Goal: Task Accomplishment & Management: Manage account settings

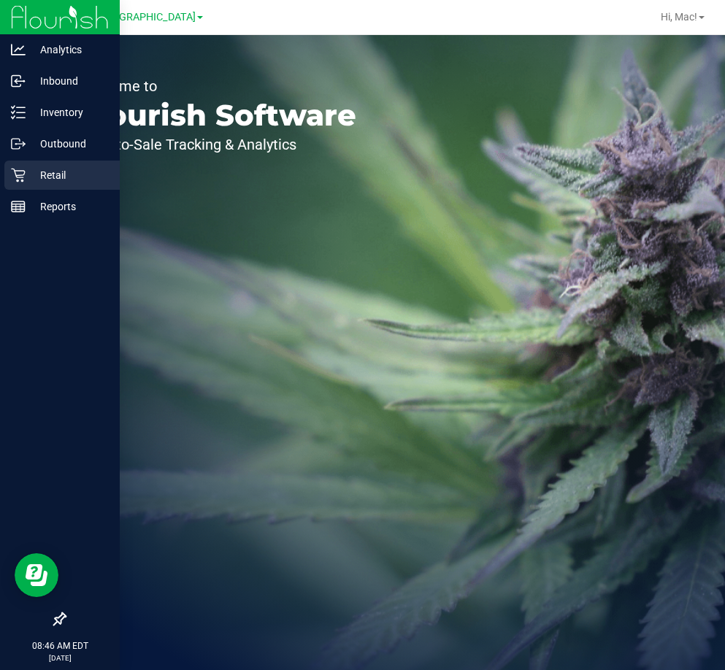
click at [29, 181] on p "Retail" at bounding box center [70, 175] width 88 height 18
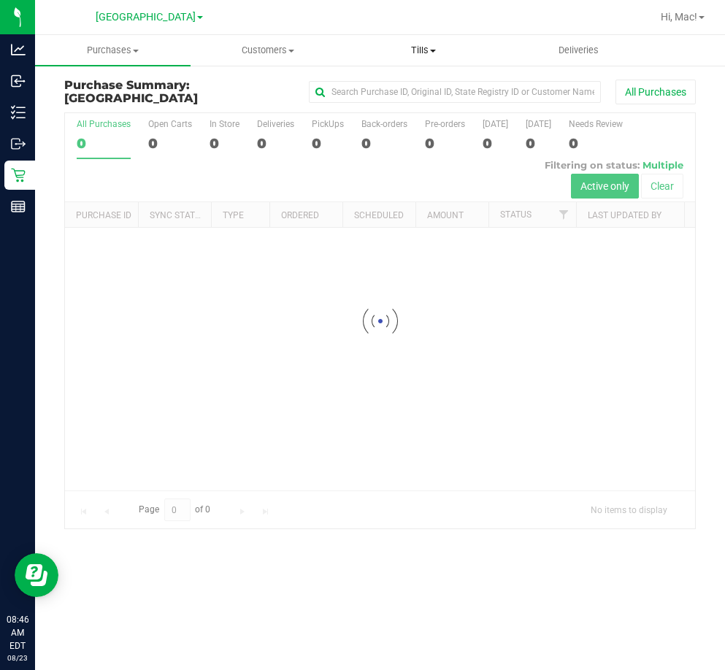
click at [425, 53] on span "Tills" at bounding box center [423, 50] width 154 height 13
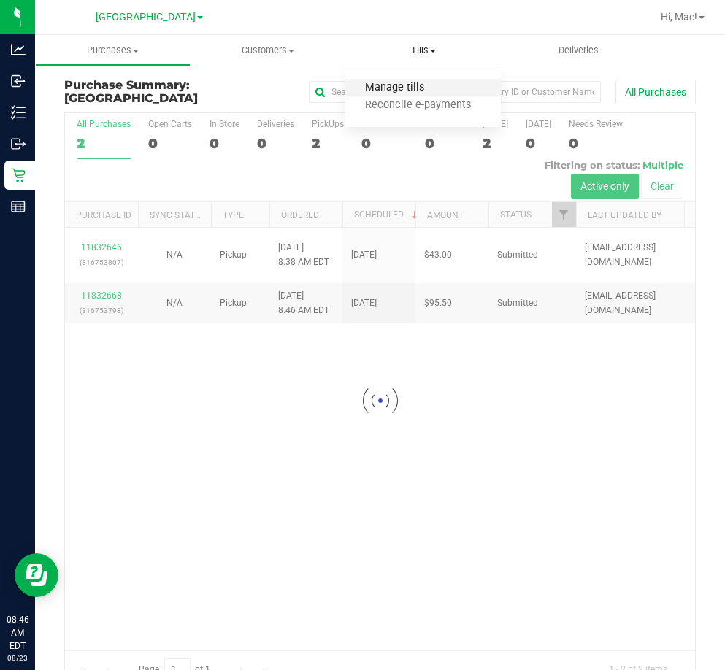
click at [416, 92] on span "Manage tills" at bounding box center [394, 88] width 99 height 12
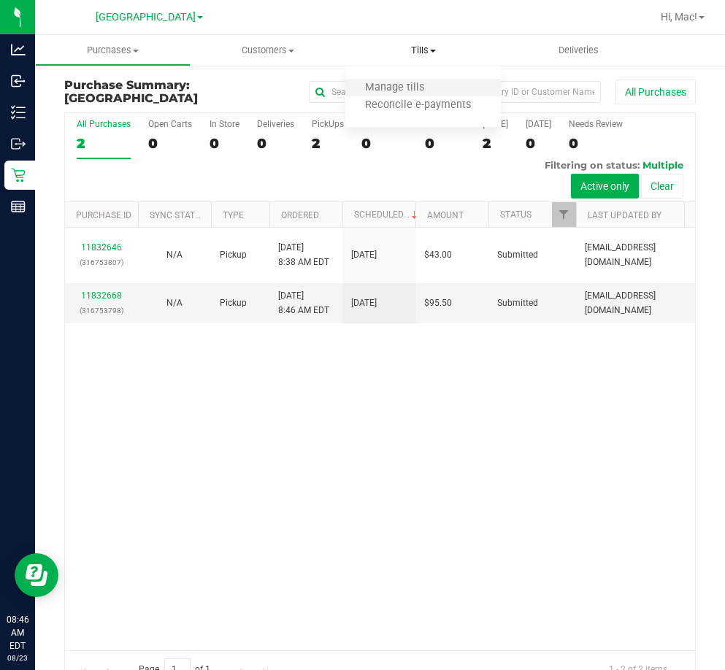
click at [453, 88] on li "Manage tills" at bounding box center [422, 89] width 155 height 18
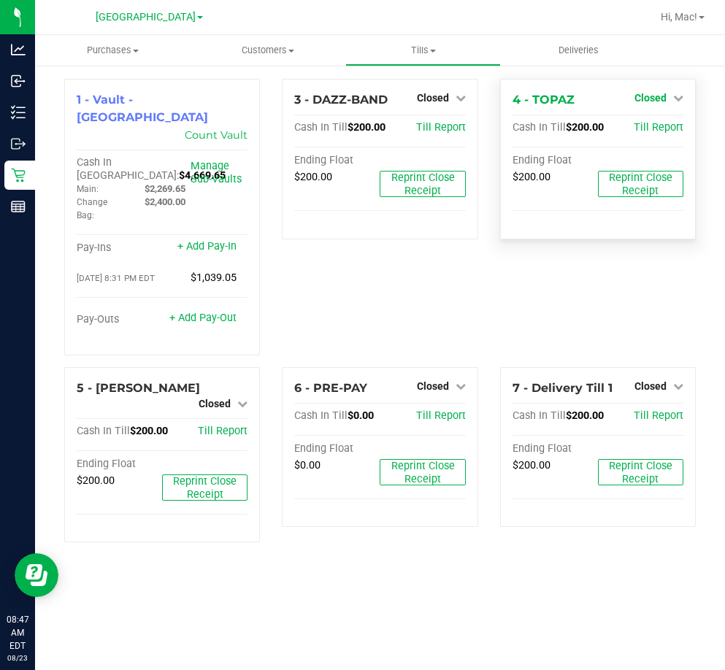
click at [673, 99] on icon at bounding box center [678, 98] width 10 height 10
click at [672, 130] on div "Open Till" at bounding box center [650, 129] width 108 height 18
click at [648, 123] on link "Open Till" at bounding box center [650, 129] width 39 height 12
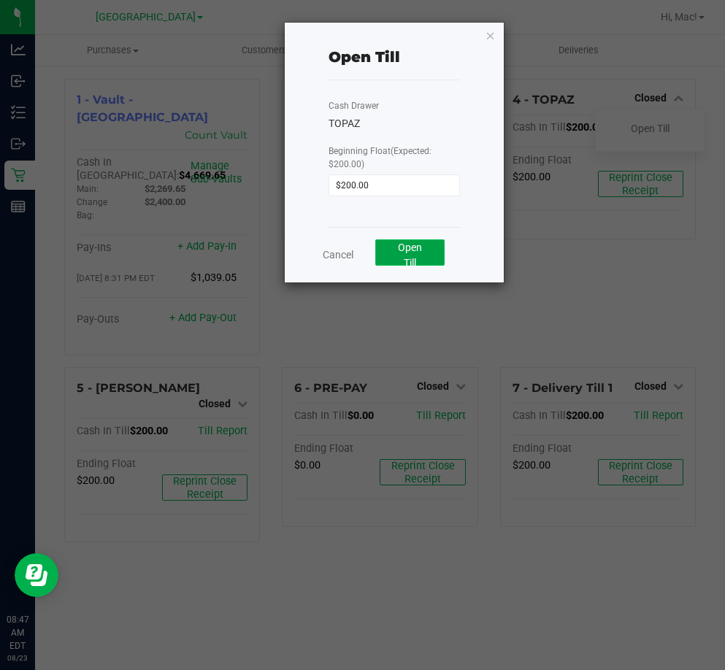
click at [402, 245] on span "Open Till" at bounding box center [410, 255] width 24 height 27
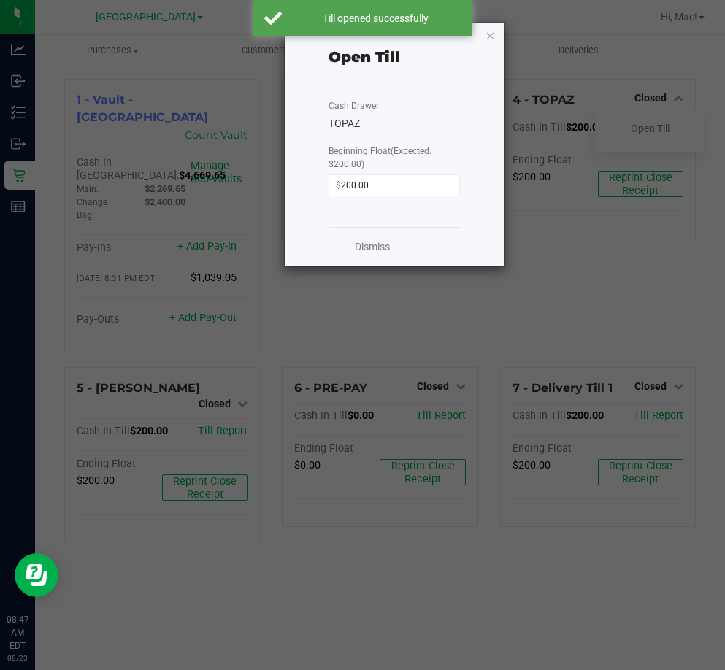
click at [239, 366] on ngb-modal-window "Open Till Cash Drawer TOPAZ Beginning Float (Expected: $200.00) $200.00 Dismiss" at bounding box center [368, 335] width 736 height 670
click at [490, 28] on icon "button" at bounding box center [490, 35] width 10 height 18
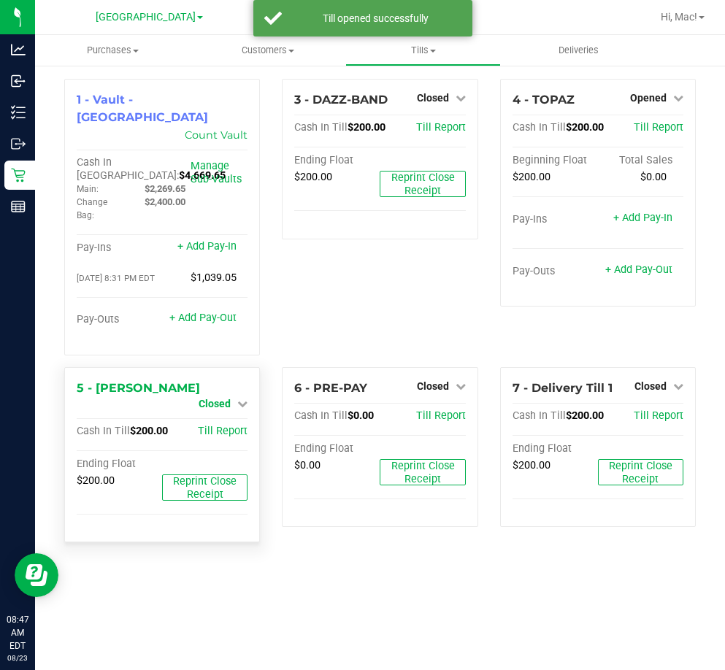
click at [225, 398] on span "Closed" at bounding box center [215, 404] width 32 height 12
click at [223, 410] on link "Open Till" at bounding box center [214, 416] width 39 height 12
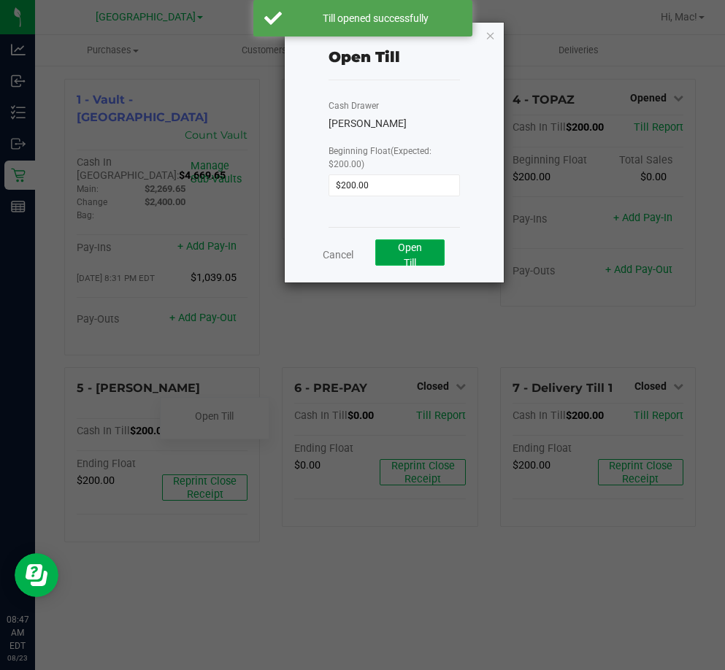
click at [417, 257] on button "Open Till" at bounding box center [409, 252] width 69 height 26
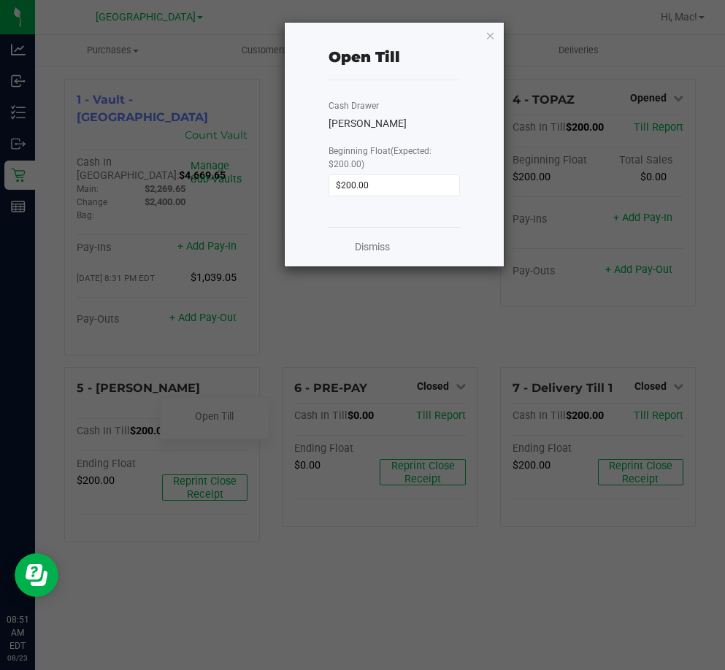
click at [484, 31] on div "Open Till Cash Drawer [PERSON_NAME] Beginning Float (Expected: $200.00) $200.00…" at bounding box center [394, 145] width 219 height 244
click at [489, 34] on icon "button" at bounding box center [490, 35] width 10 height 18
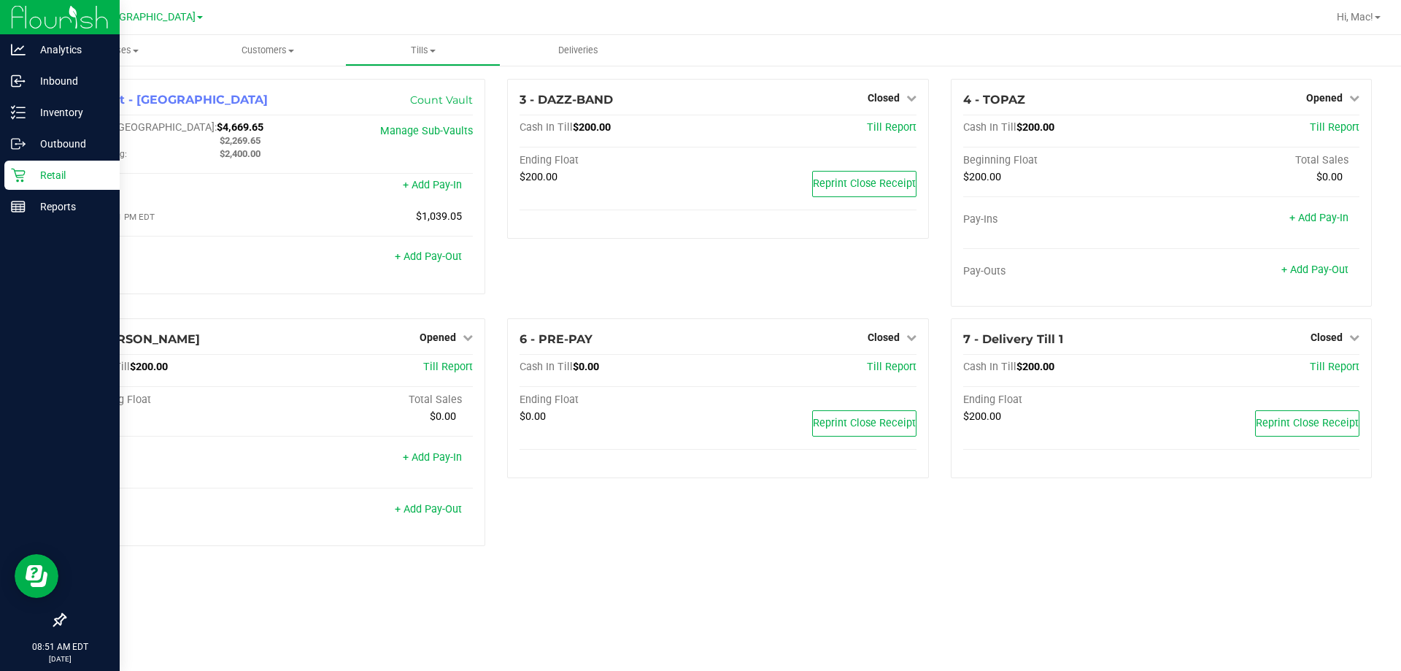
click at [16, 171] on icon at bounding box center [18, 176] width 14 height 14
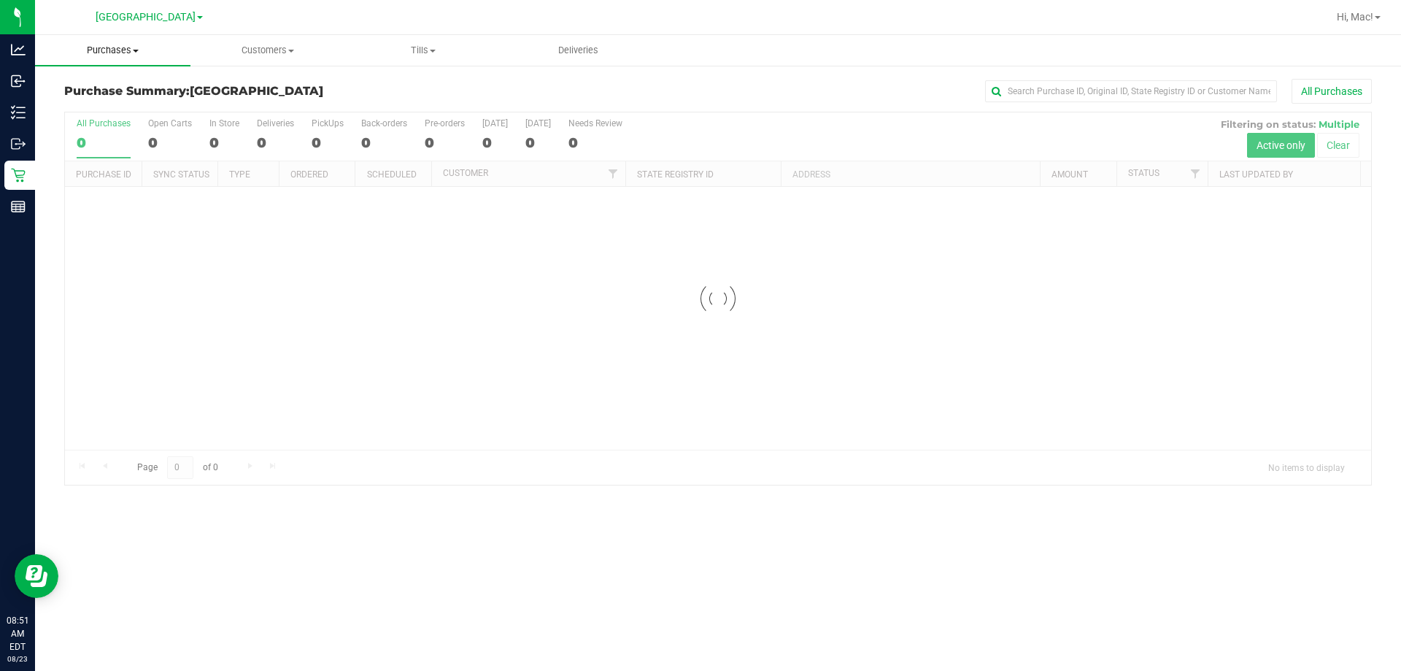
click at [134, 50] on span at bounding box center [136, 51] width 6 height 3
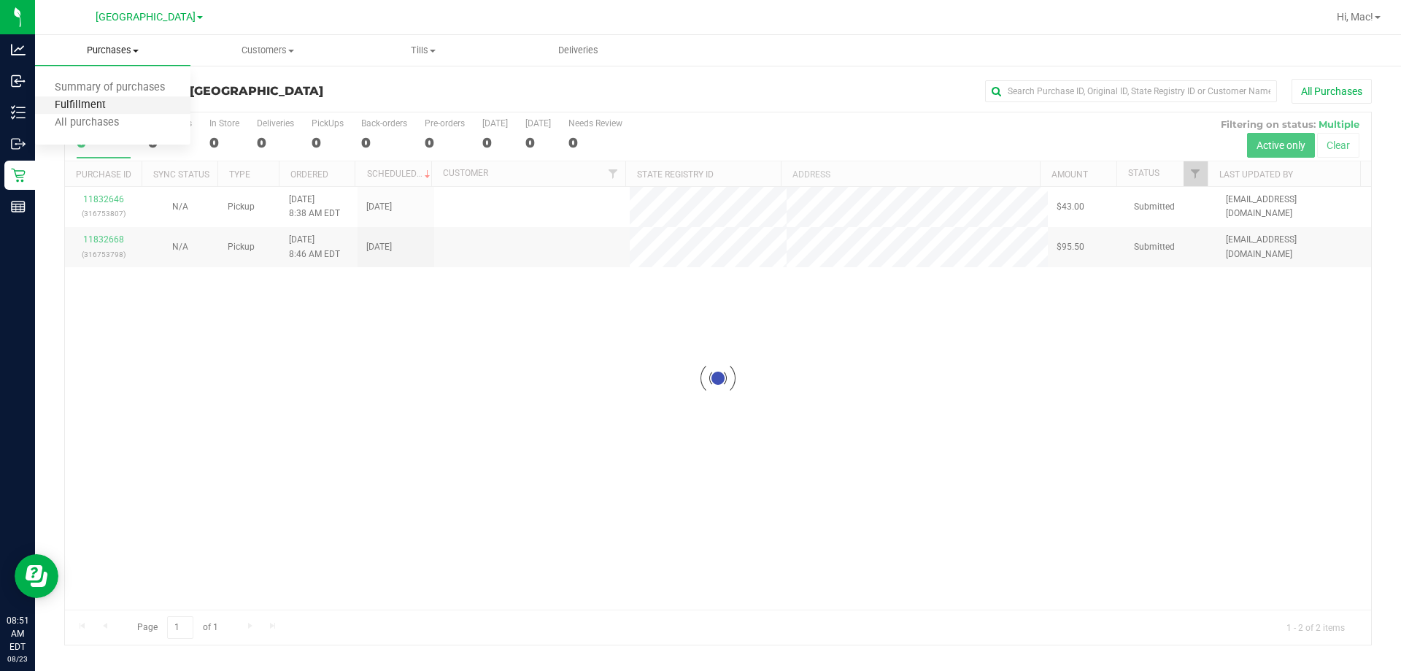
click at [119, 103] on span "Fulfillment" at bounding box center [80, 105] width 90 height 12
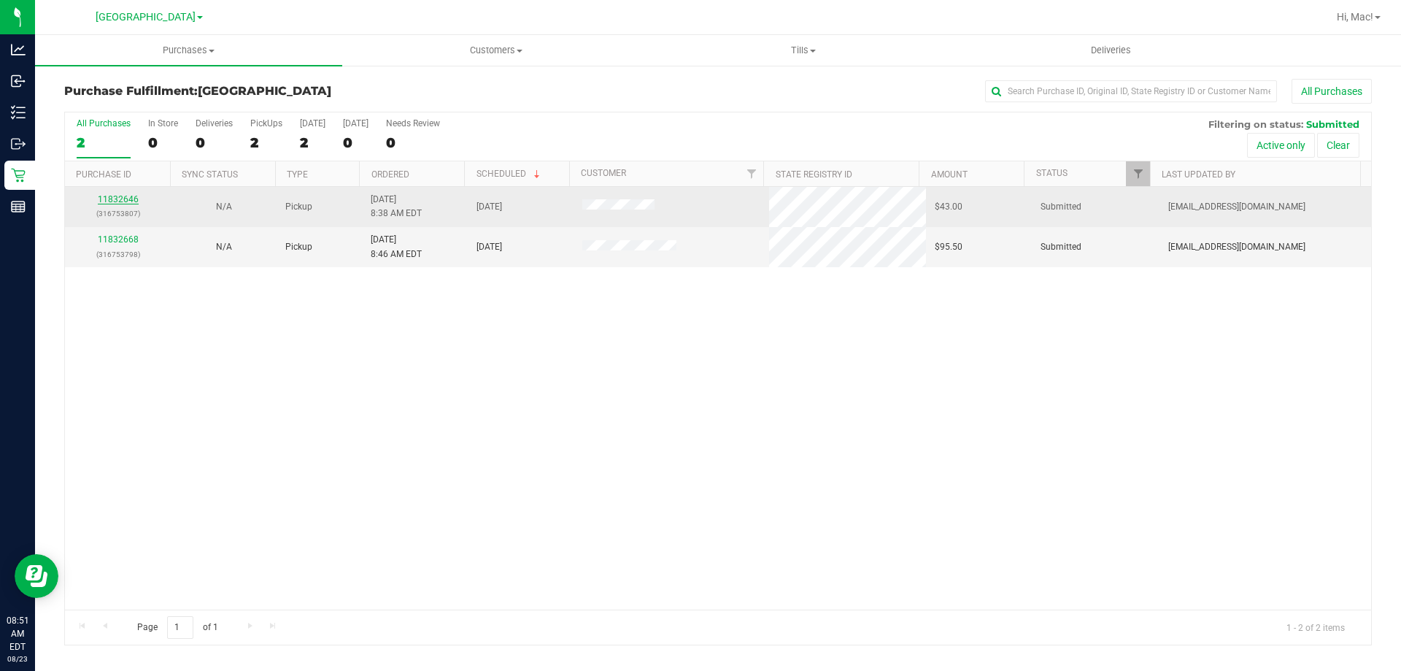
click at [118, 195] on link "11832646" at bounding box center [118, 199] width 41 height 10
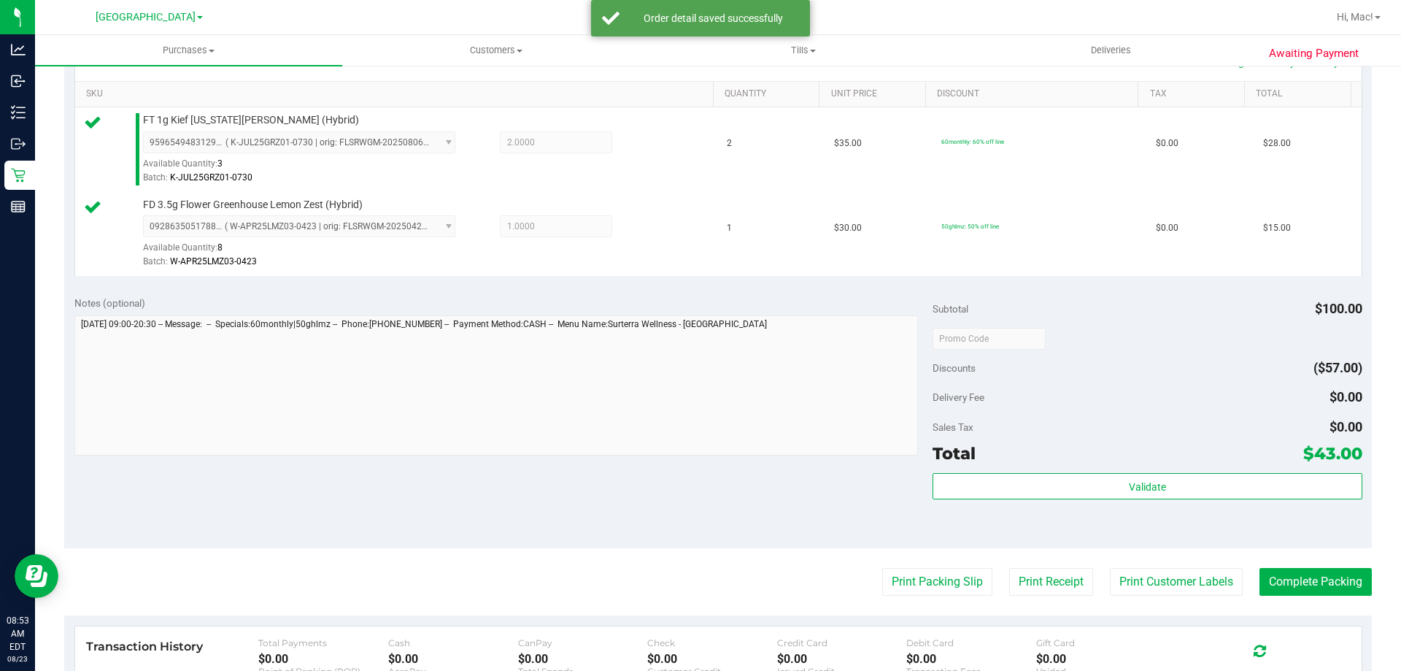
scroll to position [511, 0]
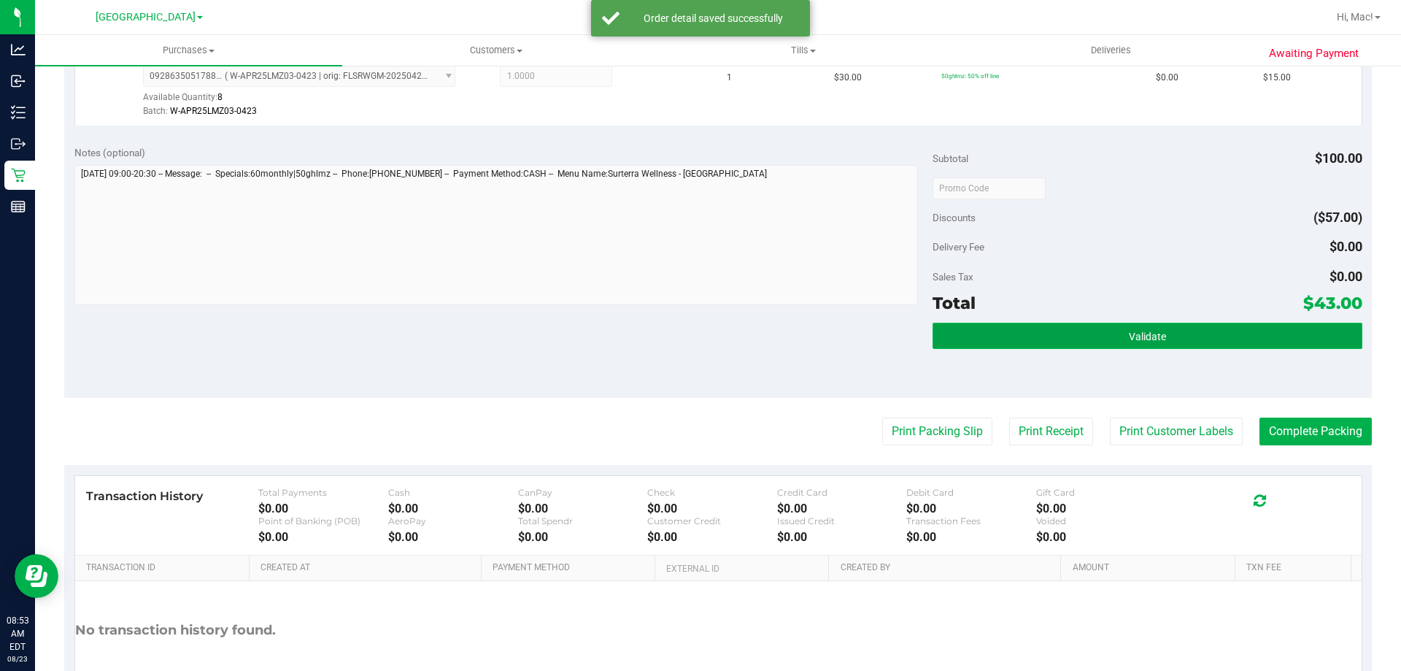
click at [986, 331] on button "Validate" at bounding box center [1147, 336] width 429 height 26
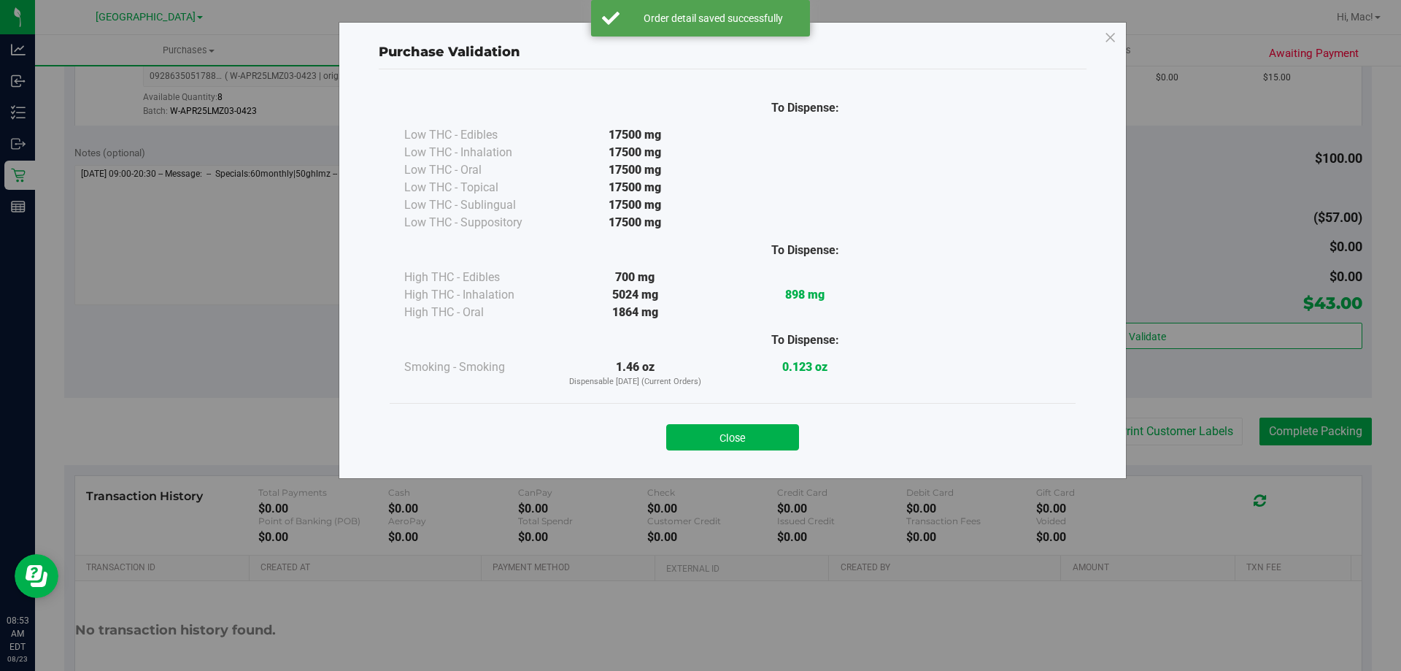
click at [726, 433] on button "Close" at bounding box center [732, 437] width 133 height 26
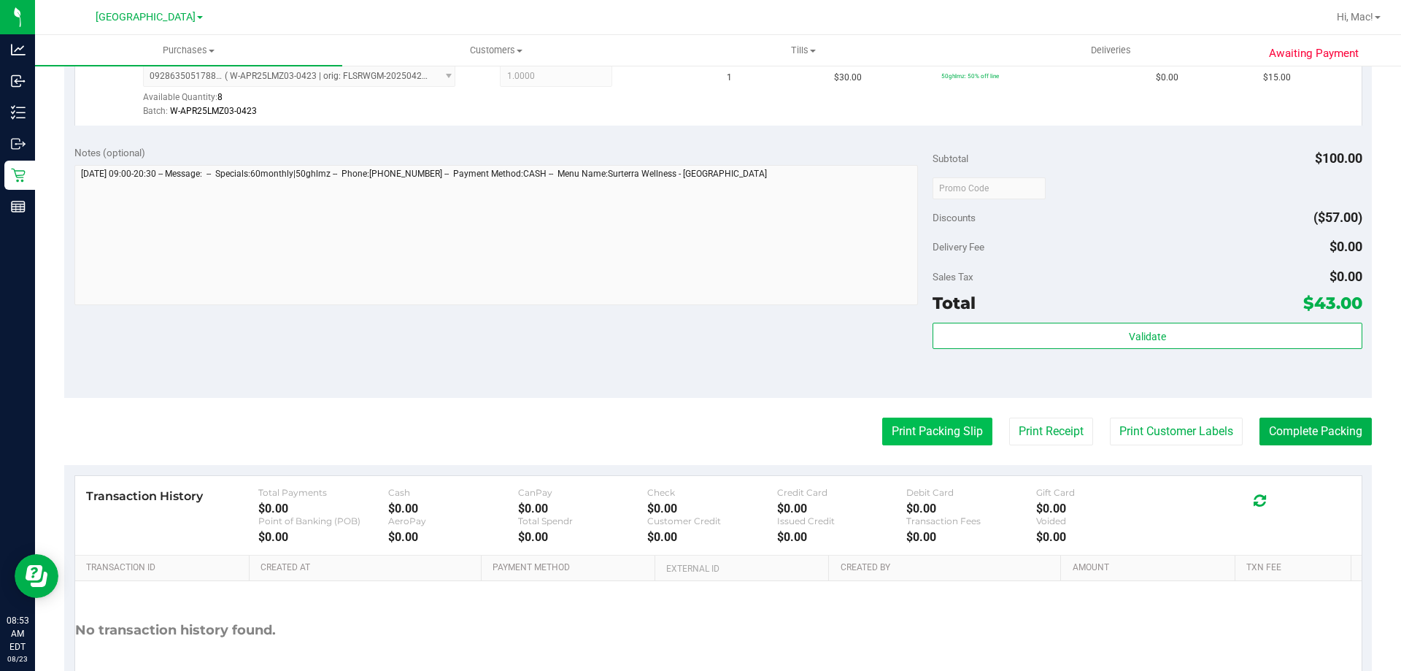
click at [923, 436] on button "Print Packing Slip" at bounding box center [937, 431] width 110 height 28
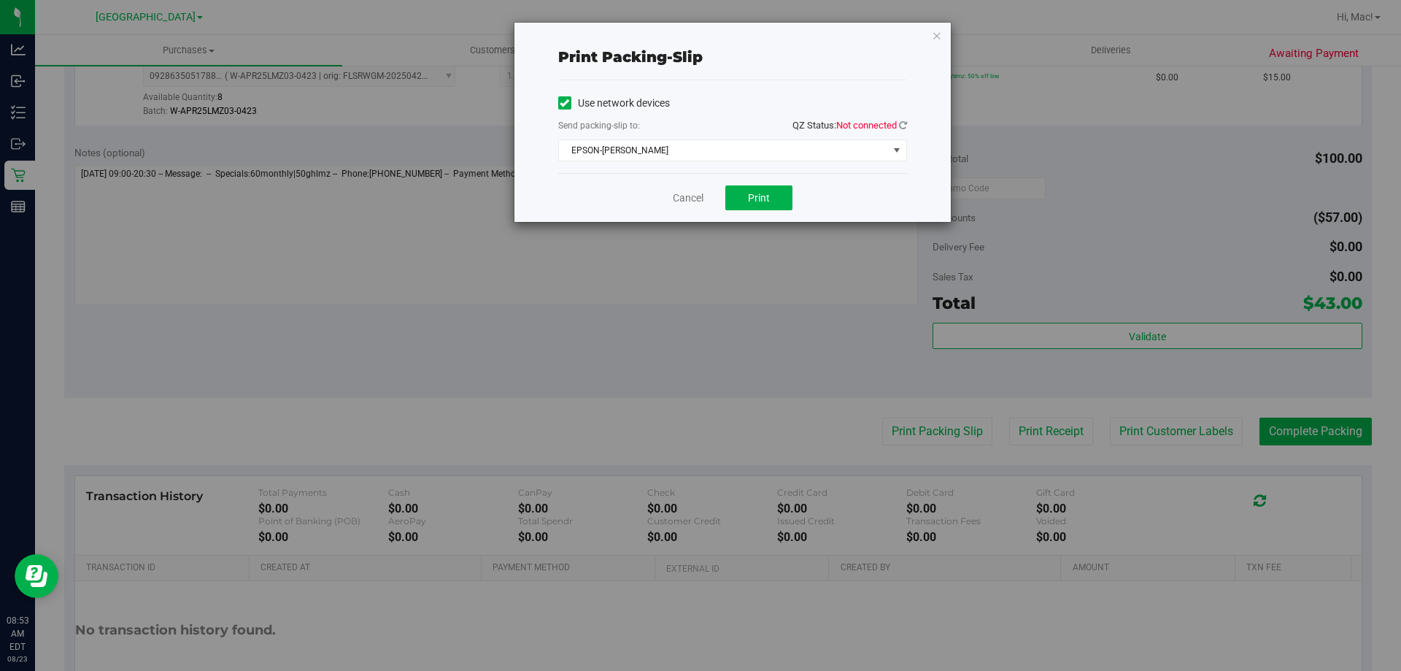
drag, startPoint x: 893, startPoint y: 127, endPoint x: 909, endPoint y: 126, distance: 16.8
click at [896, 127] on span "Not connected" at bounding box center [866, 125] width 61 height 11
click at [909, 126] on div "Print packing-slip Use network devices Send packing-slip to: QZ Status: Not con…" at bounding box center [733, 122] width 436 height 199
click at [903, 126] on icon at bounding box center [903, 124] width 8 height 9
click at [780, 196] on button "Print" at bounding box center [758, 197] width 67 height 25
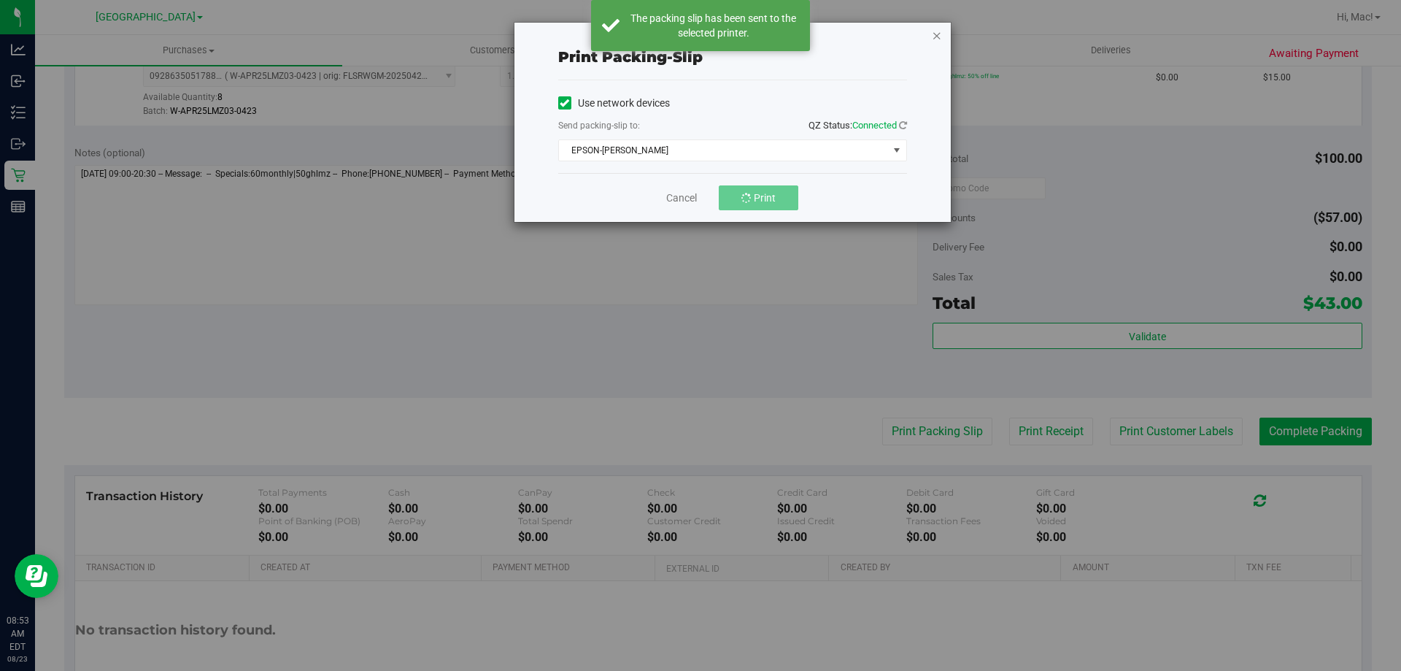
click at [937, 40] on icon "button" at bounding box center [937, 35] width 10 height 18
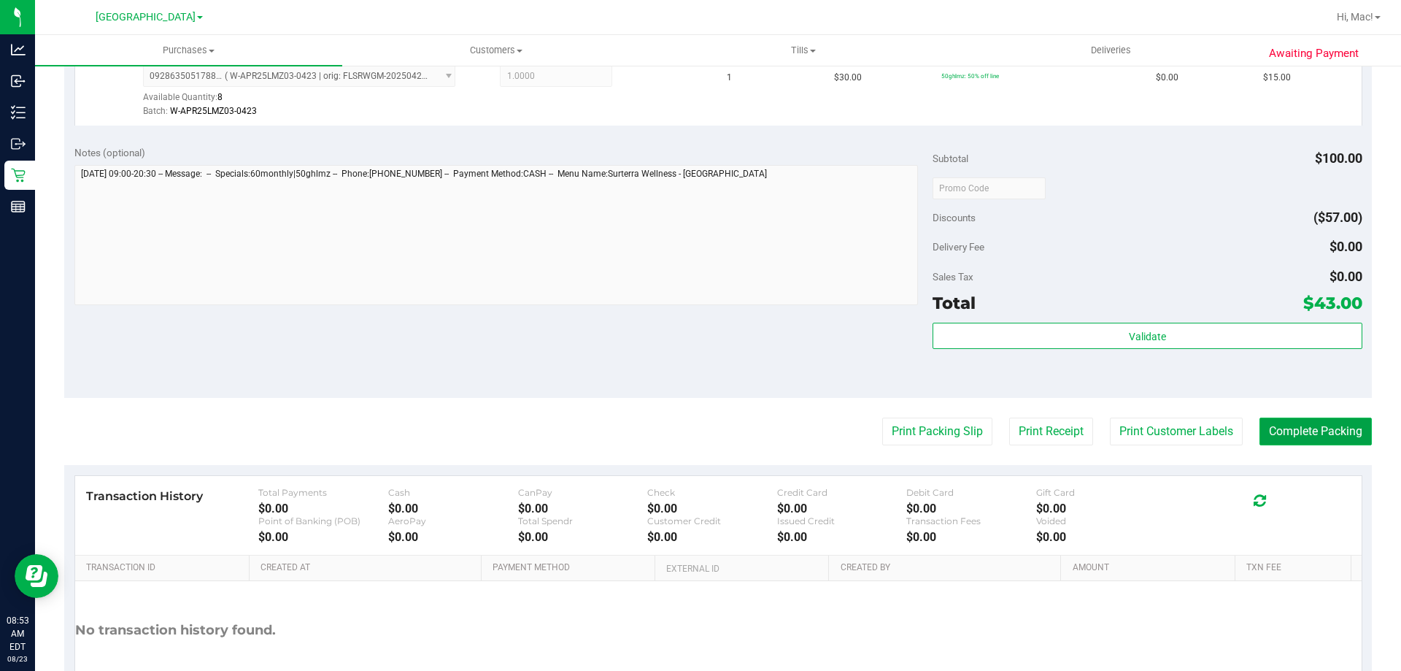
click at [1311, 429] on button "Complete Packing" at bounding box center [1316, 431] width 112 height 28
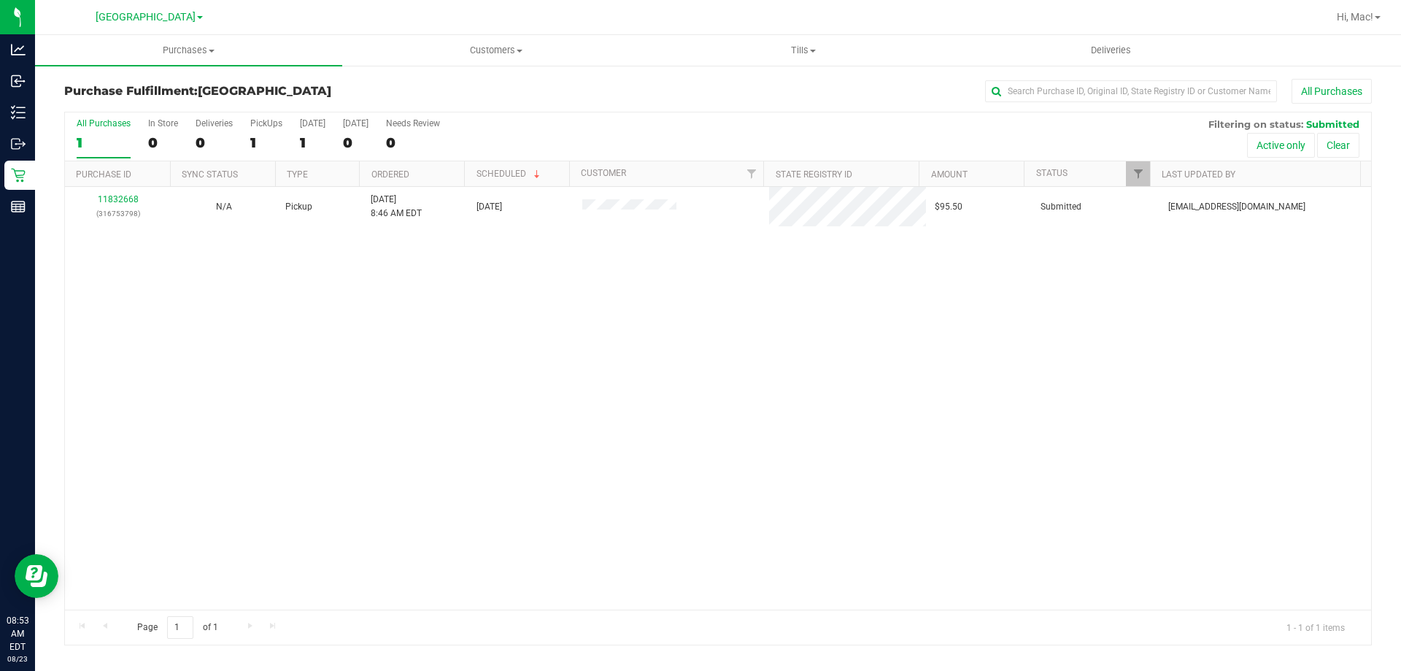
click at [240, 357] on div "11832668 (316753798) N/A Pickup [DATE] 8:46 AM EDT 8/23/2025 $95.50 Submitted […" at bounding box center [718, 398] width 1306 height 423
click at [153, 301] on div "11832668 (316753798) N/A Pickup [DATE] 8:46 AM EDT 8/23/2025 $95.50 Submitted […" at bounding box center [718, 398] width 1306 height 423
click at [206, 323] on div "11832668 (316753798) N/A Pickup [DATE] 8:46 AM EDT 8/23/2025 $95.50 Submitted […" at bounding box center [718, 398] width 1306 height 423
click at [283, 363] on div "11832668 (316753798) N/A Pickup [DATE] 8:46 AM EDT 8/23/2025 $95.50 Submitted […" at bounding box center [718, 398] width 1306 height 423
drag, startPoint x: 510, startPoint y: 396, endPoint x: 496, endPoint y: 384, distance: 18.6
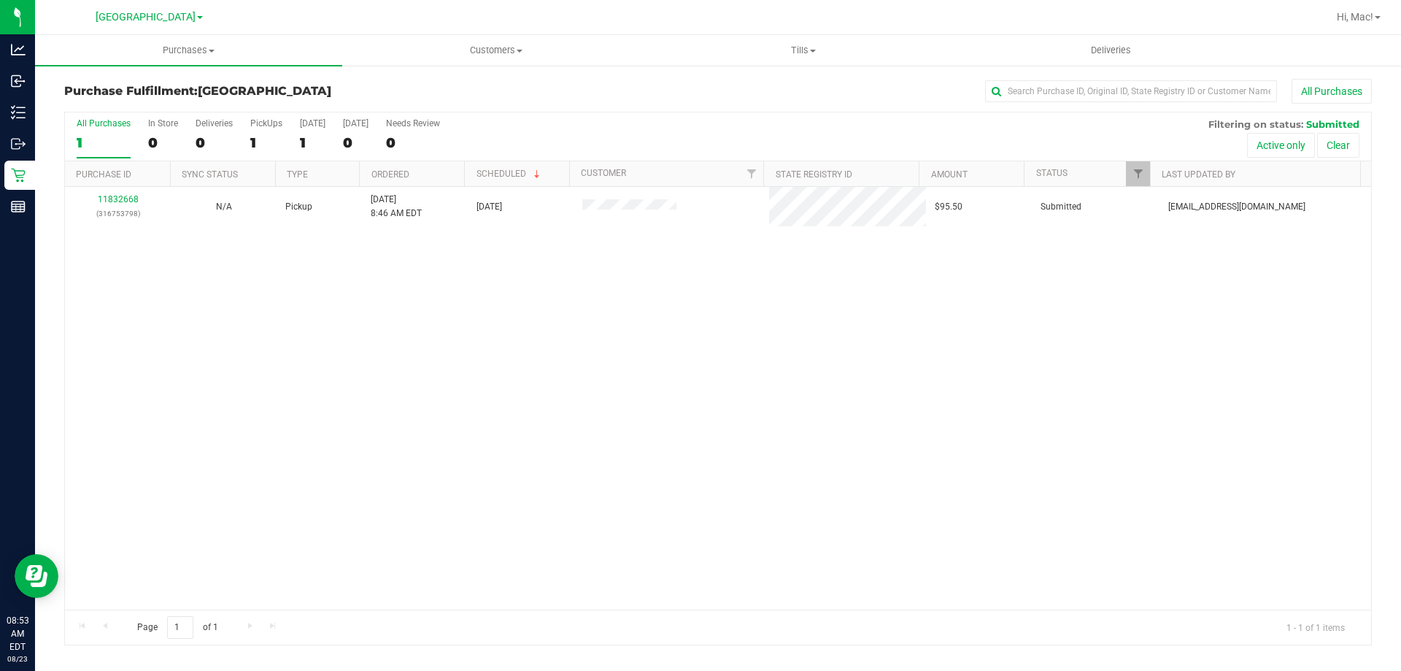
click at [510, 395] on div "11832668 (316753798) N/A Pickup [DATE] 8:46 AM EDT 8/23/2025 $95.50 Submitted […" at bounding box center [718, 398] width 1306 height 423
drag, startPoint x: 361, startPoint y: 344, endPoint x: 168, endPoint y: 237, distance: 220.8
click at [361, 343] on div "11832668 (316753798) N/A Pickup [DATE] 8:46 AM EDT 8/23/2025 $95.50 Submitted […" at bounding box center [718, 398] width 1306 height 423
click at [590, 645] on div "Purchase Fulfillment: [GEOGRAPHIC_DATA] All Purchases All Purchases 1 In Store …" at bounding box center [718, 362] width 1366 height 596
click at [692, 425] on div "11832668 (316753798) N/A Pickup [DATE] 8:46 AM EDT 8/23/2025 $95.50 Submitted […" at bounding box center [718, 398] width 1306 height 423
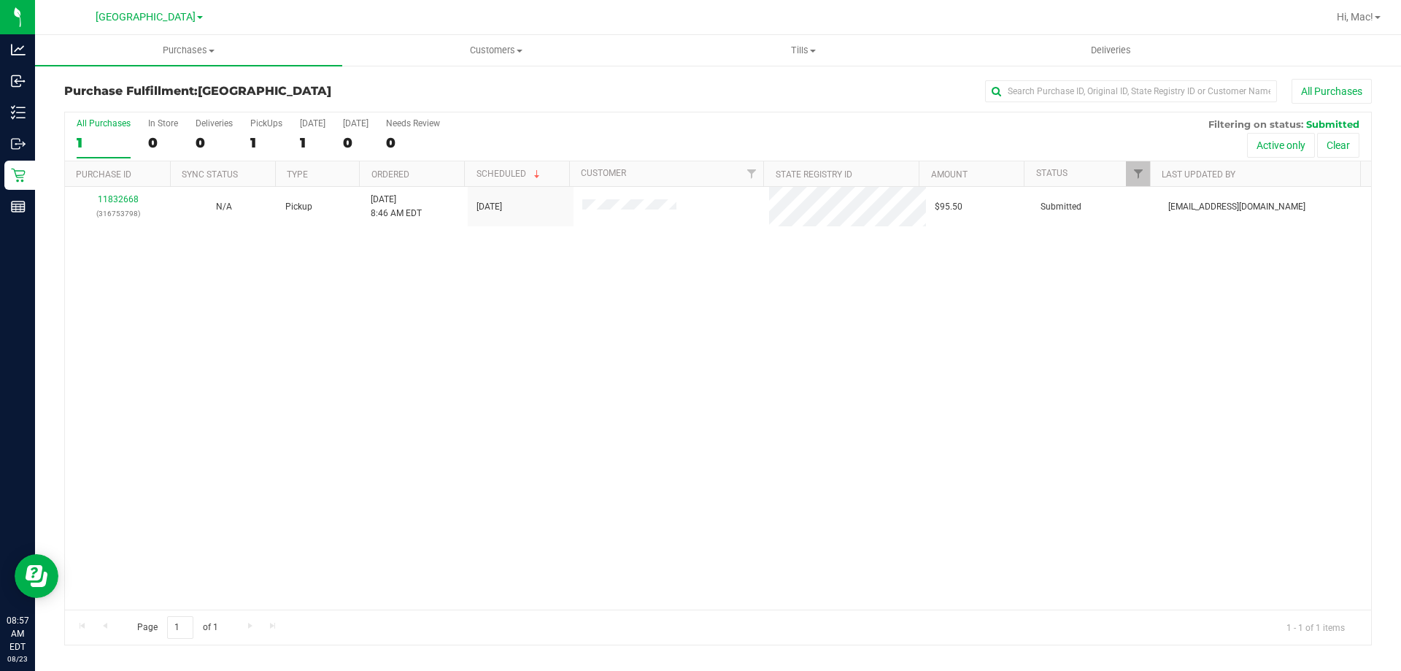
click at [458, 94] on h3 "Purchase Fulfillment: [GEOGRAPHIC_DATA]" at bounding box center [282, 91] width 436 height 13
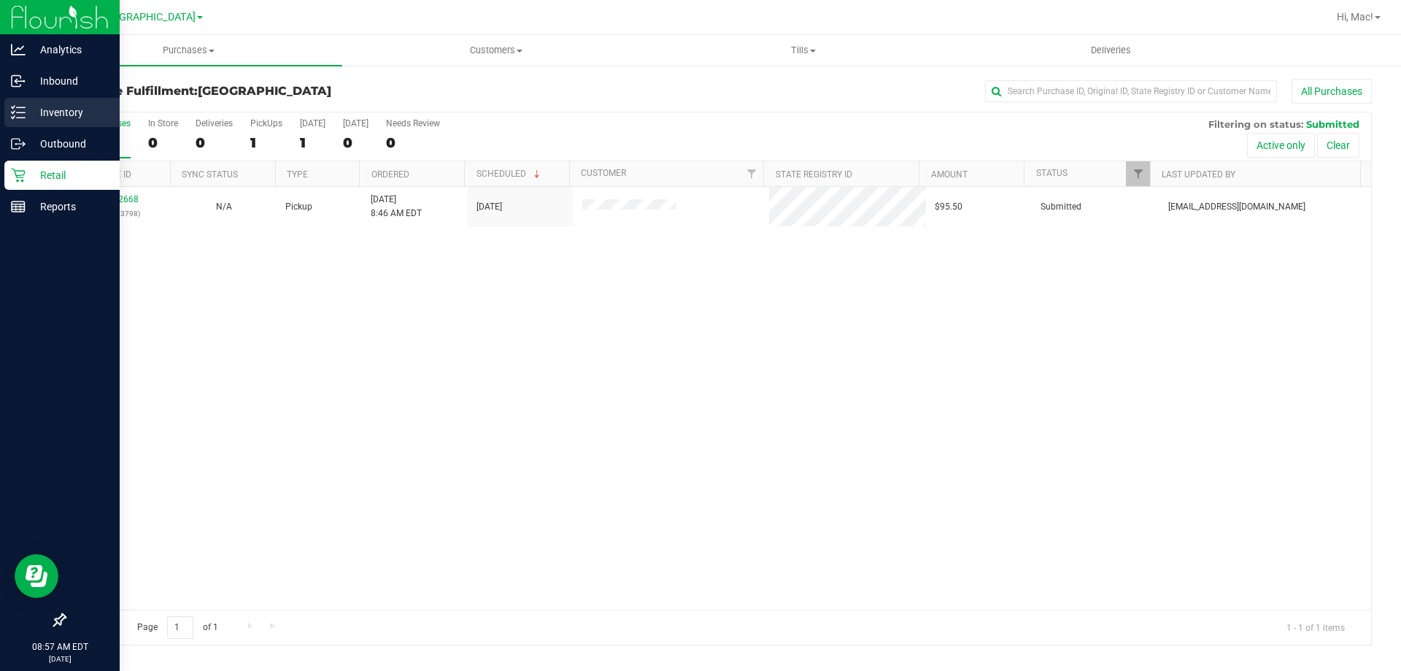
click at [41, 113] on p "Inventory" at bounding box center [70, 113] width 88 height 18
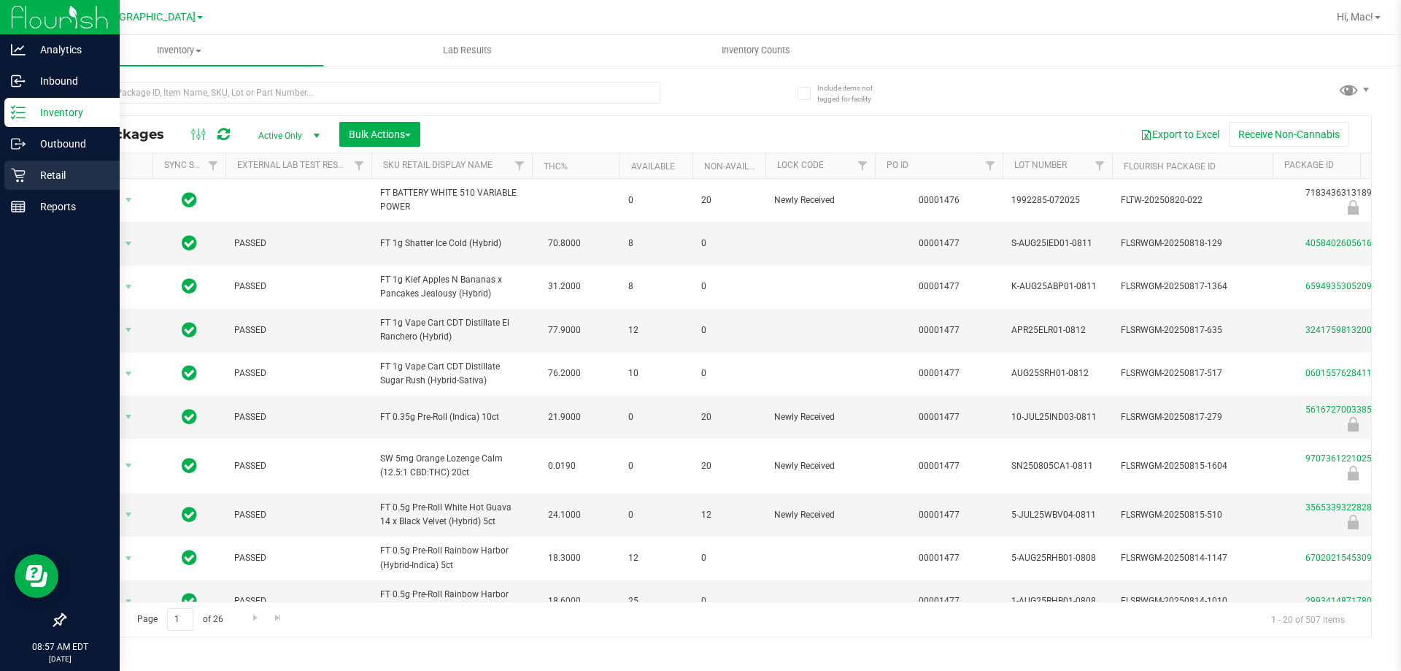
click at [78, 180] on p "Retail" at bounding box center [70, 175] width 88 height 18
